Goal: Task Accomplishment & Management: Use online tool/utility

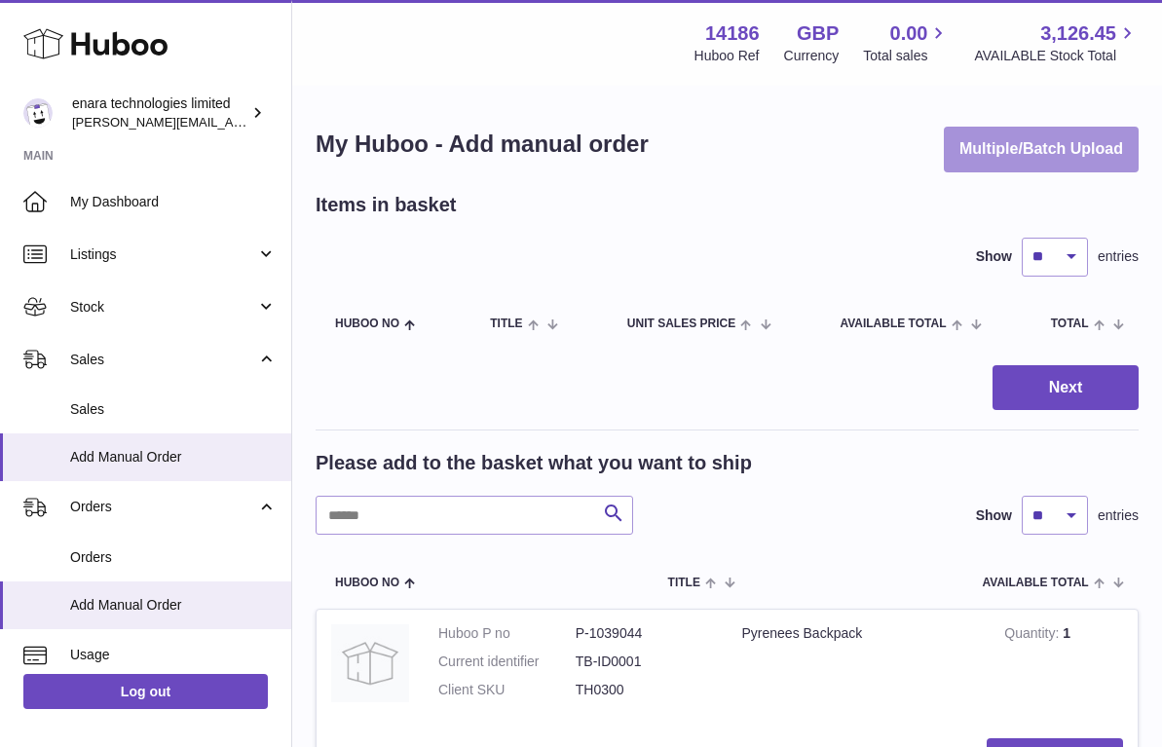
click at [1078, 137] on button "Multiple/Batch Upload" at bounding box center [1041, 150] width 195 height 46
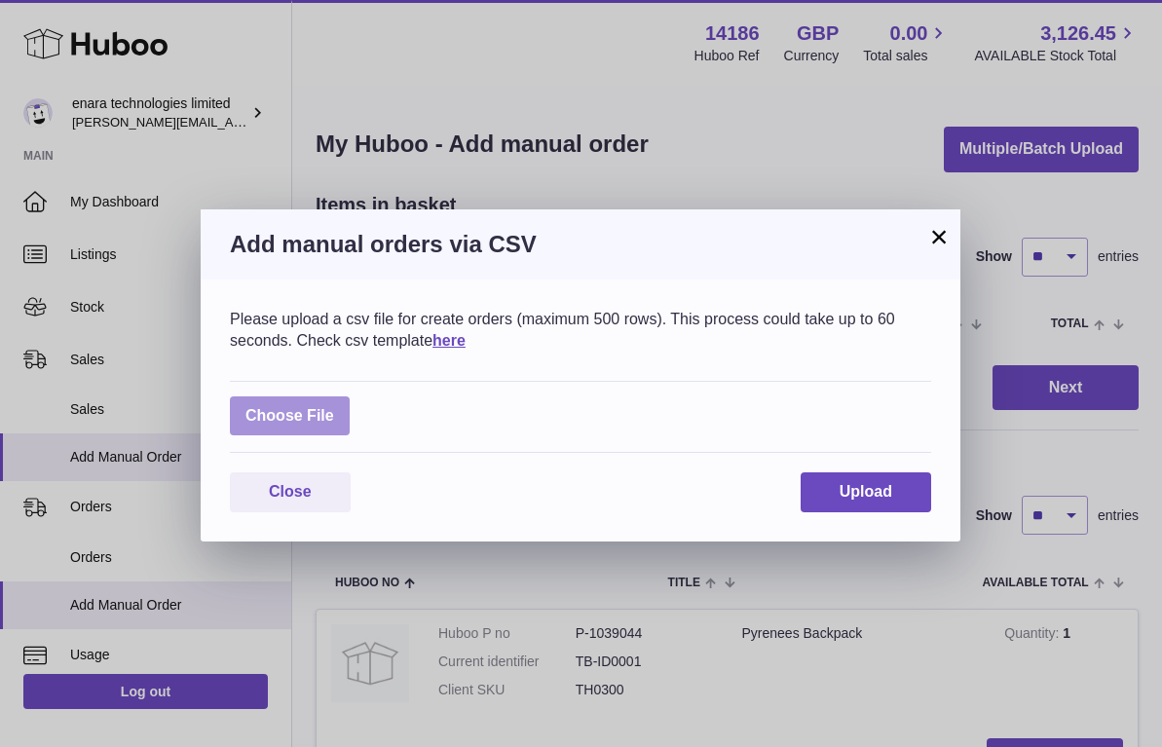
click at [317, 401] on label at bounding box center [290, 417] width 120 height 40
click at [334, 406] on input "file" at bounding box center [334, 406] width 1 height 1
type input "**********"
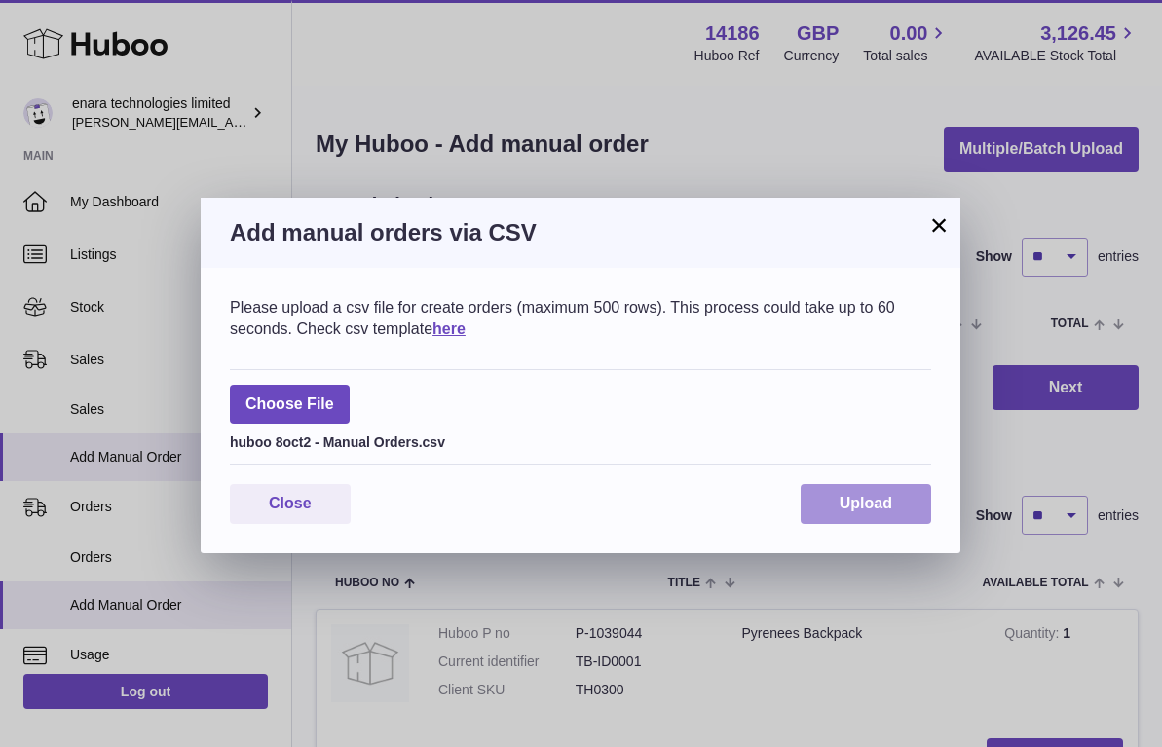
click at [877, 486] on button "Upload" at bounding box center [866, 504] width 131 height 40
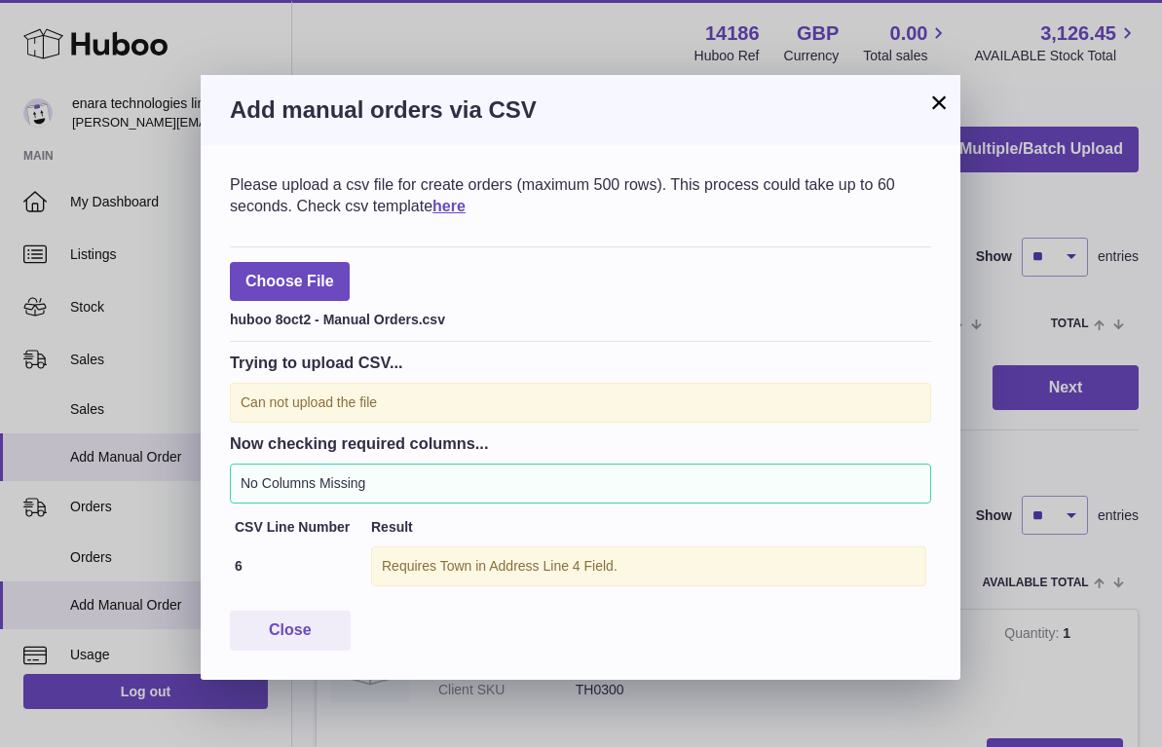
scroll to position [2, 0]
click at [318, 617] on button "Close" at bounding box center [290, 631] width 121 height 40
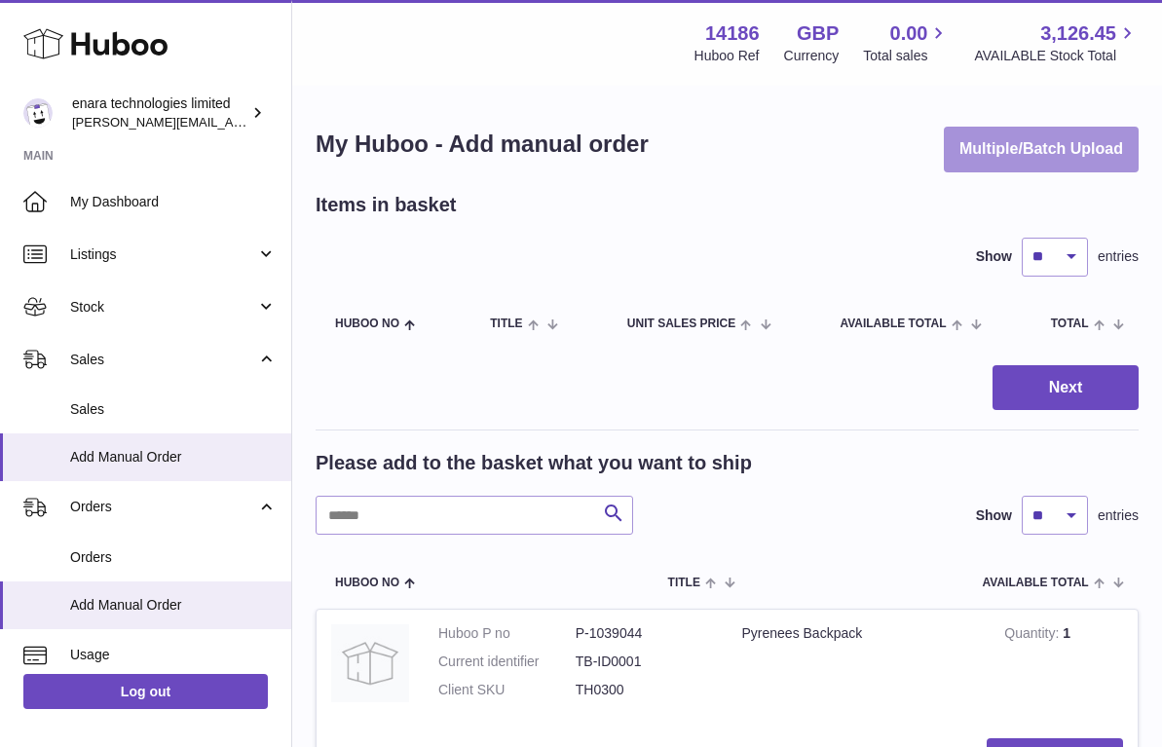
click at [1046, 137] on button "Multiple/Batch Upload" at bounding box center [1041, 150] width 195 height 46
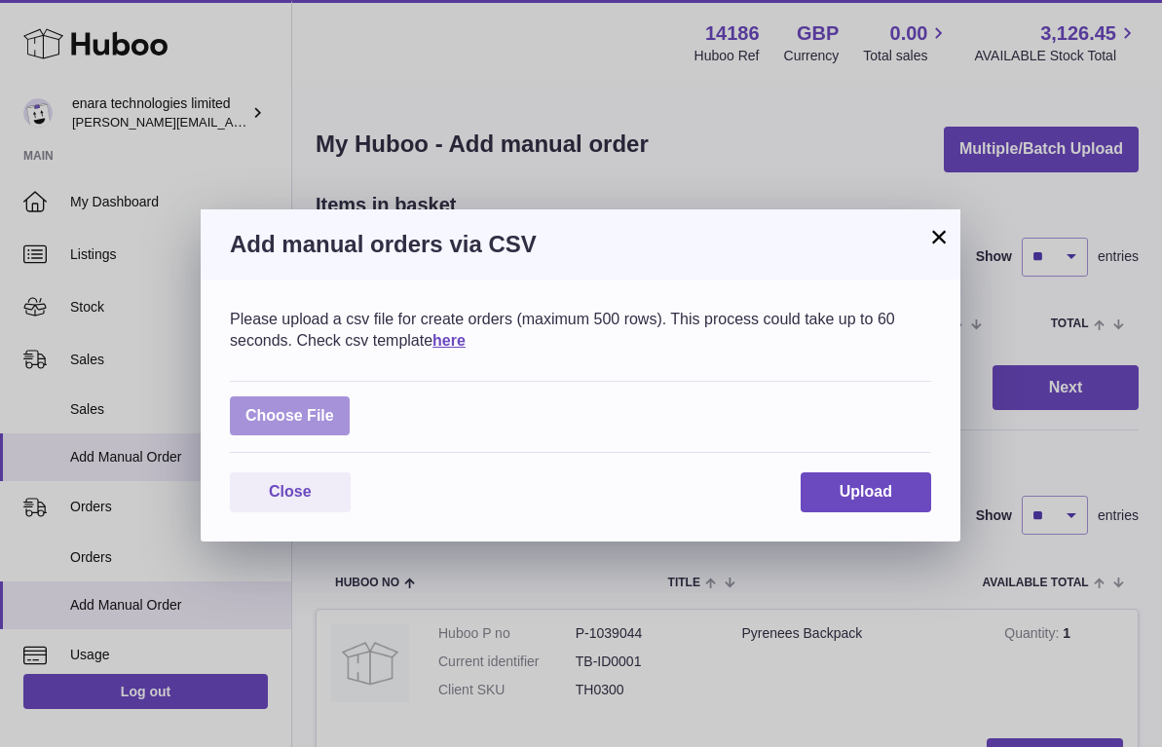
click at [325, 412] on label at bounding box center [290, 417] width 120 height 40
click at [334, 407] on input "file" at bounding box center [334, 406] width 1 height 1
type input "**********"
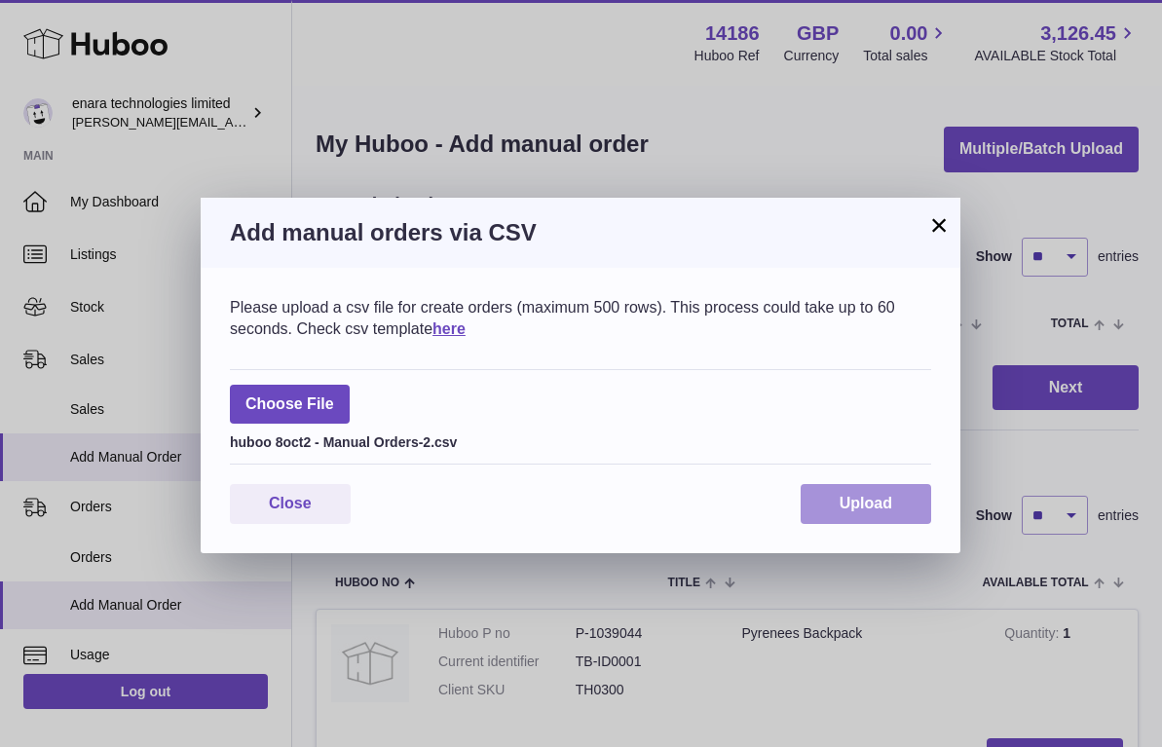
click at [836, 499] on button "Upload" at bounding box center [866, 504] width 131 height 40
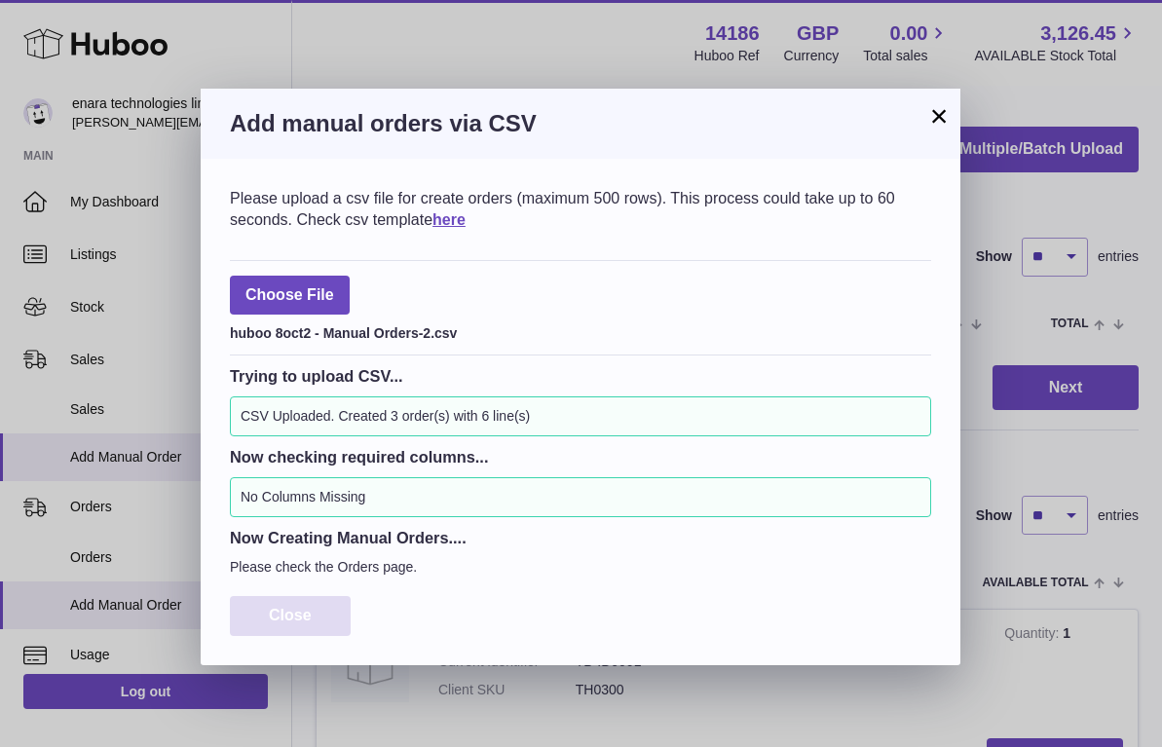
click at [293, 612] on span "Close" at bounding box center [290, 615] width 43 height 17
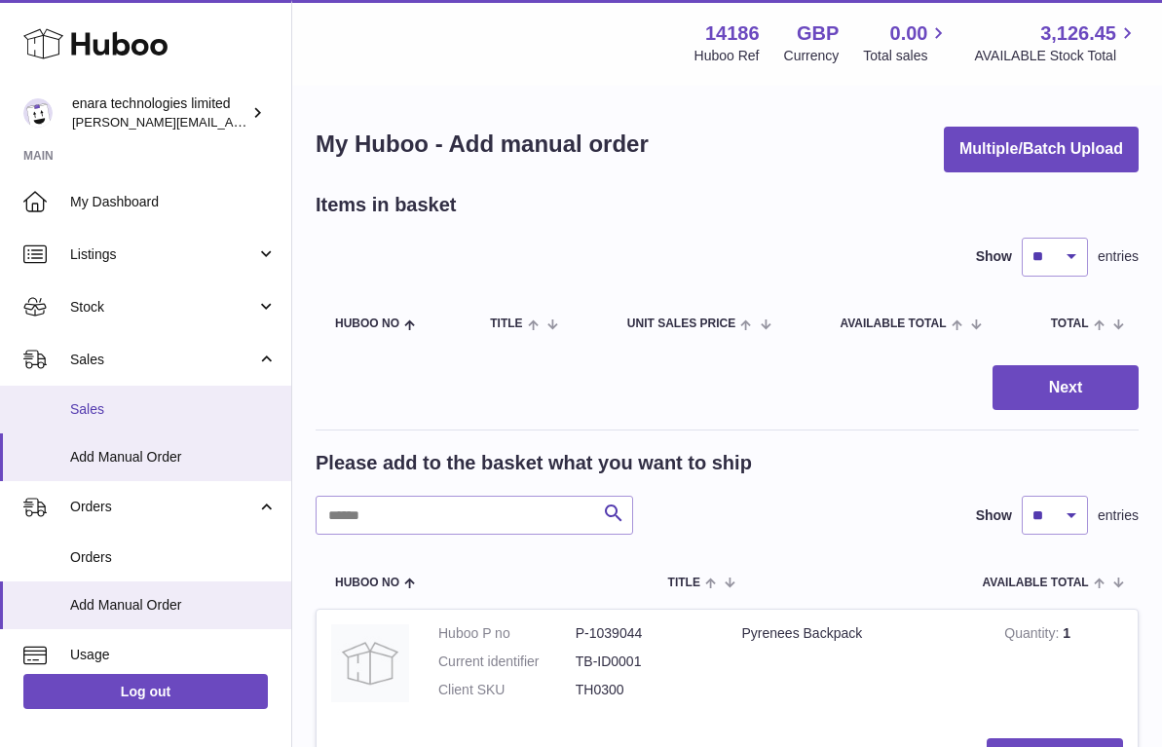
click at [123, 409] on span "Sales" at bounding box center [173, 409] width 207 height 19
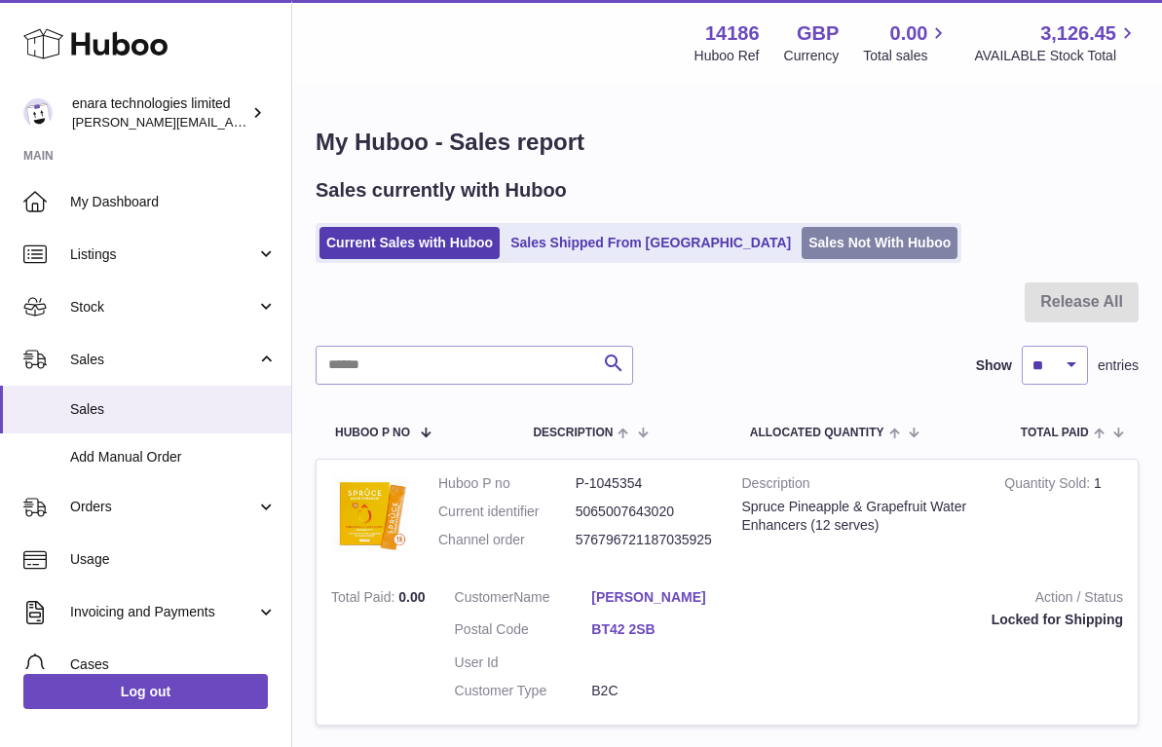
click at [802, 240] on link "Sales Not With Huboo" at bounding box center [880, 243] width 156 height 32
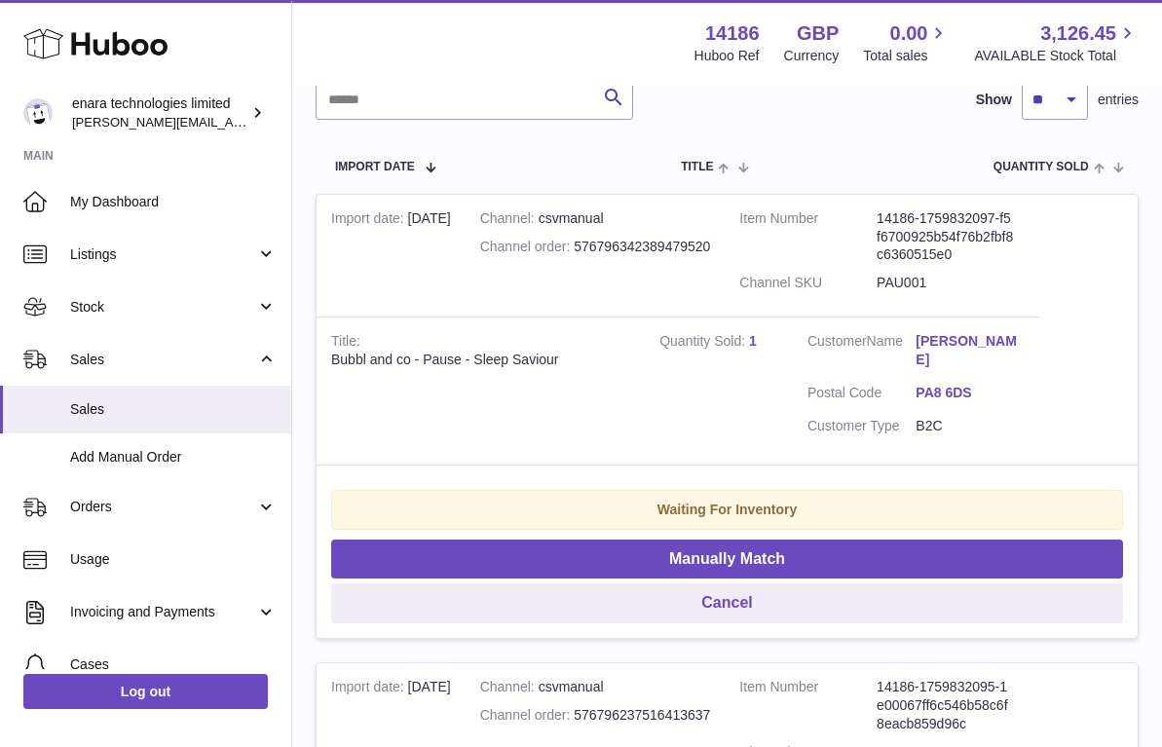
scroll to position [346, 0]
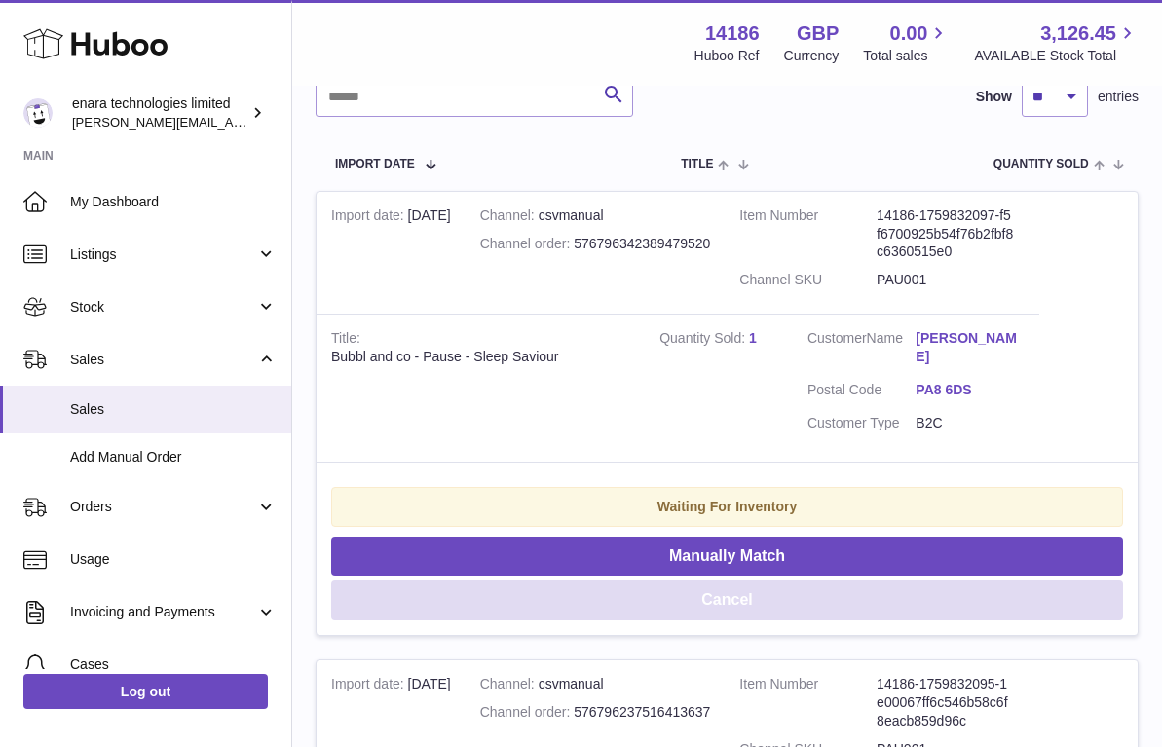
click at [803, 588] on button "Cancel" at bounding box center [727, 601] width 792 height 40
click at [798, 581] on button "Cancel" at bounding box center [727, 601] width 792 height 40
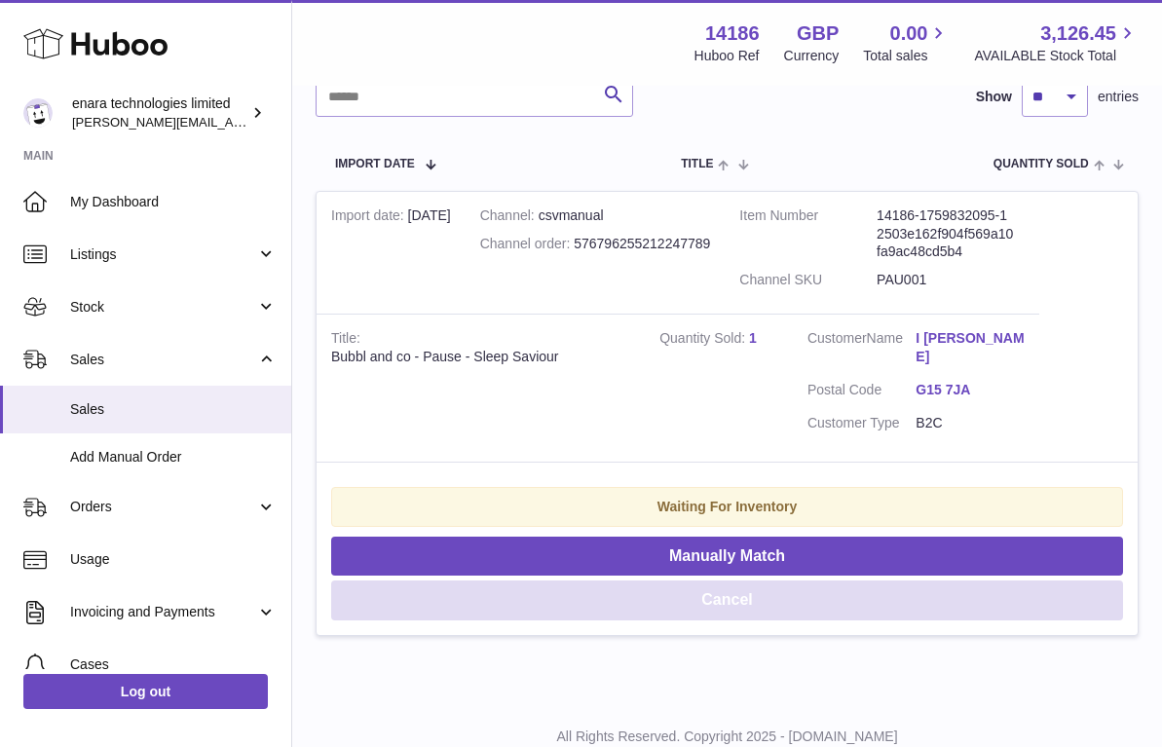
click at [798, 581] on button "Cancel" at bounding box center [727, 601] width 792 height 40
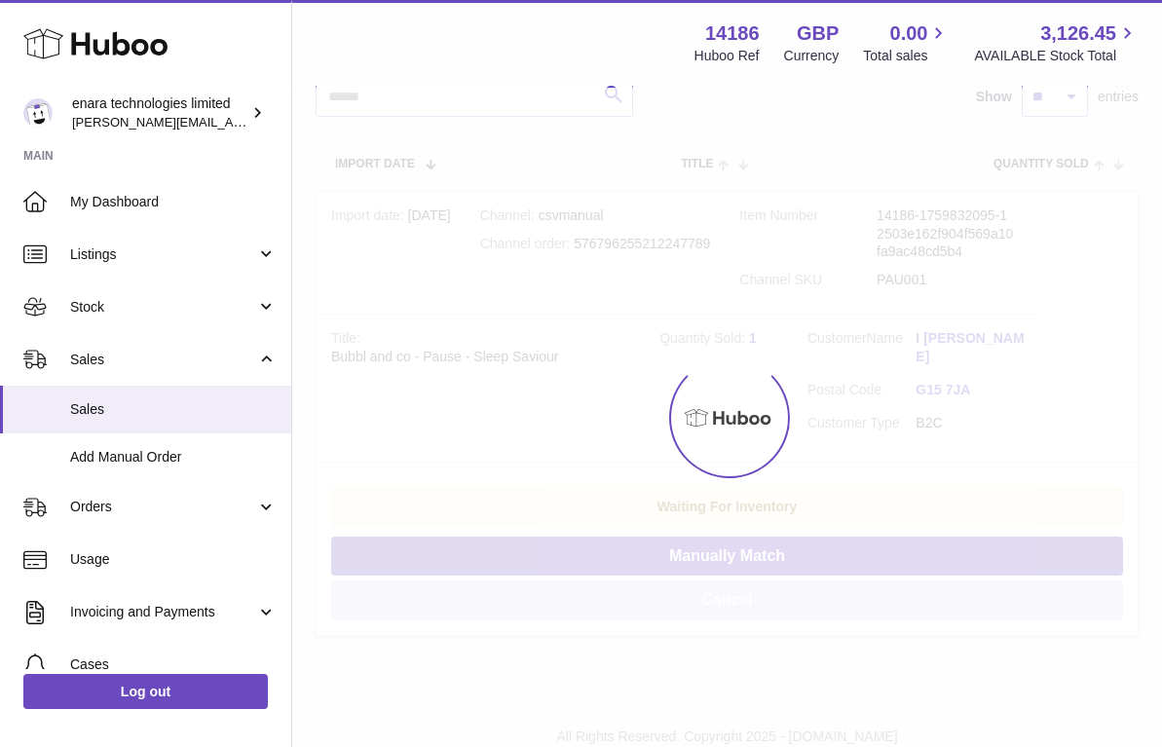
scroll to position [0, 0]
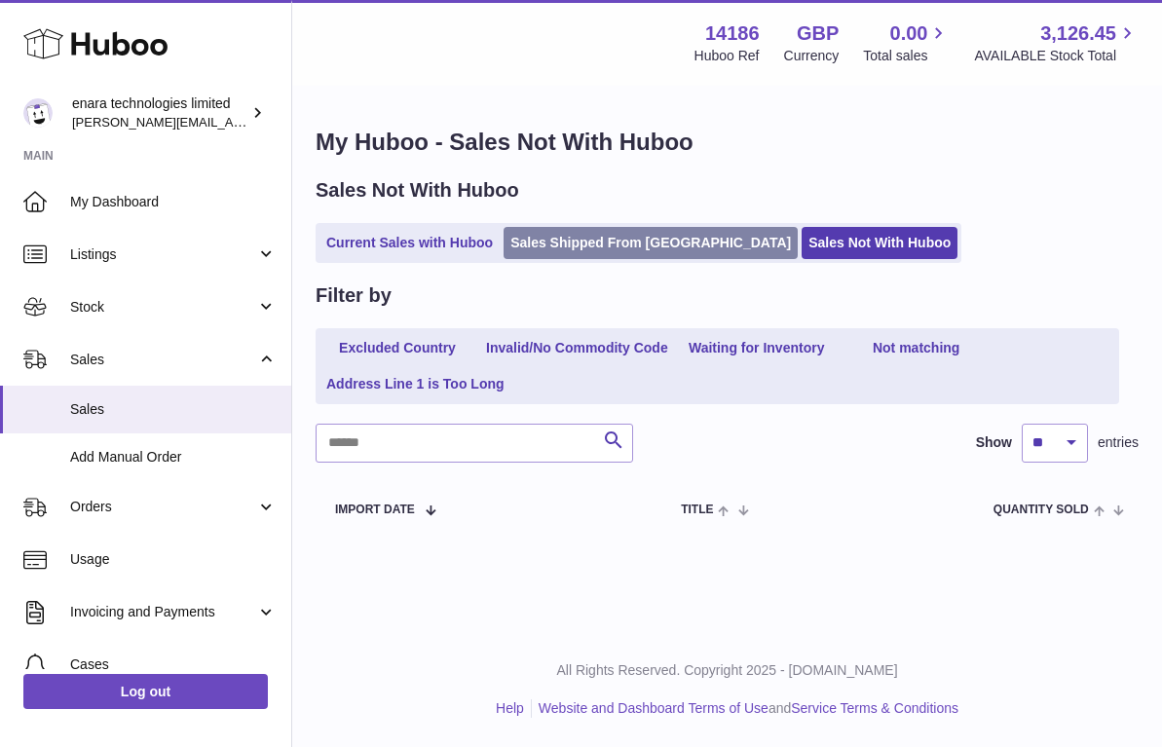
click at [617, 246] on link "Sales Shipped From [GEOGRAPHIC_DATA]" at bounding box center [651, 243] width 294 height 32
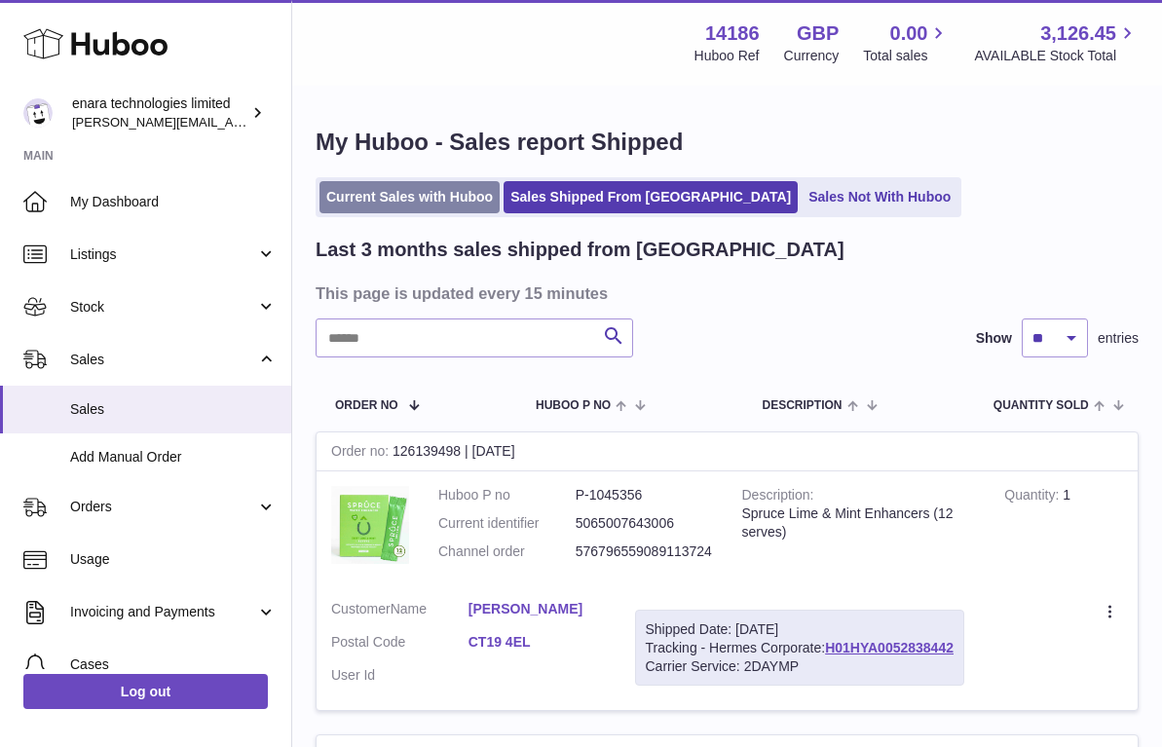
click at [428, 190] on link "Current Sales with Huboo" at bounding box center [410, 197] width 180 height 32
